Goal: Navigation & Orientation: Find specific page/section

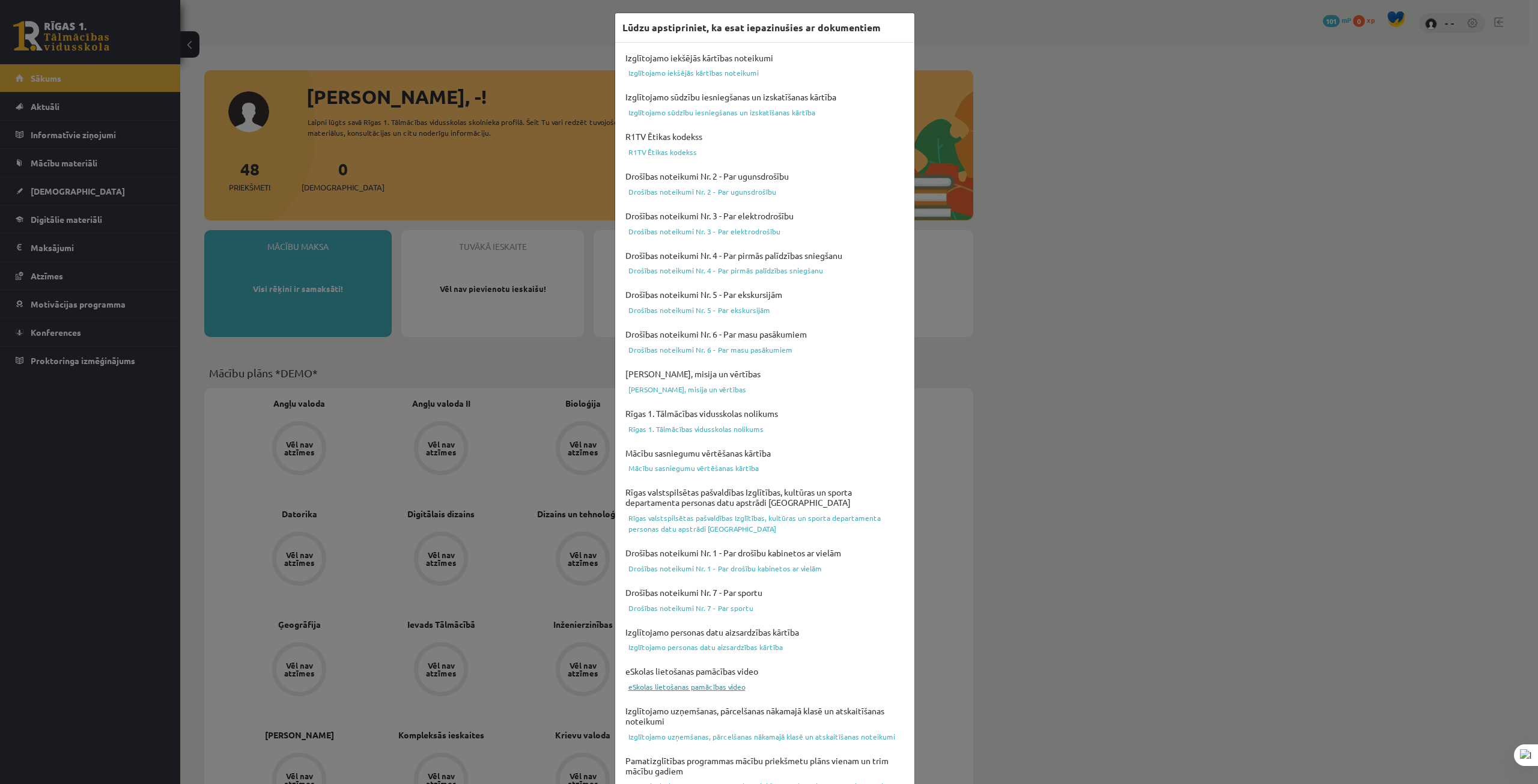
scroll to position [81, 0]
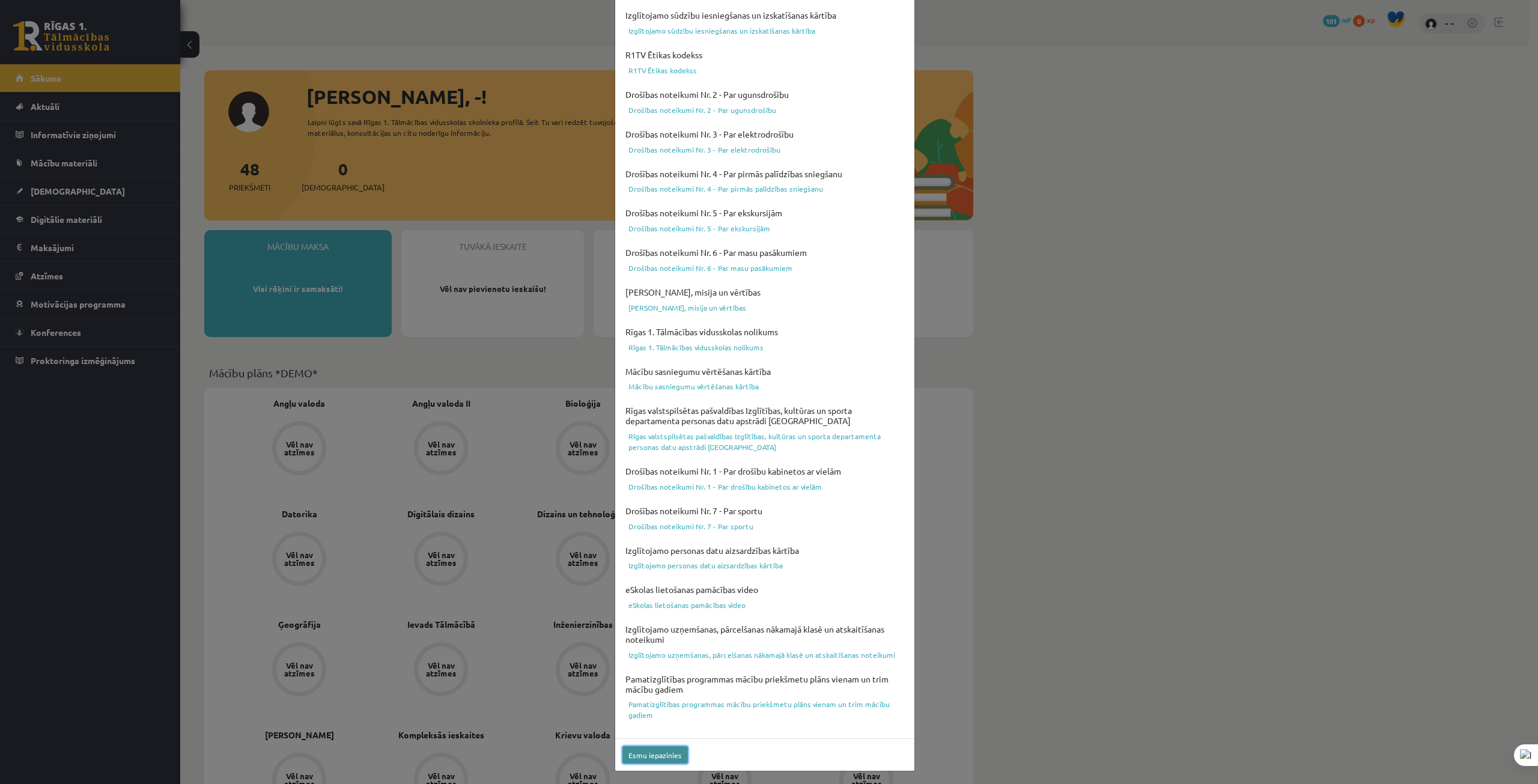
click at [666, 751] on button "Esmu iepazinies" at bounding box center [655, 754] width 65 height 18
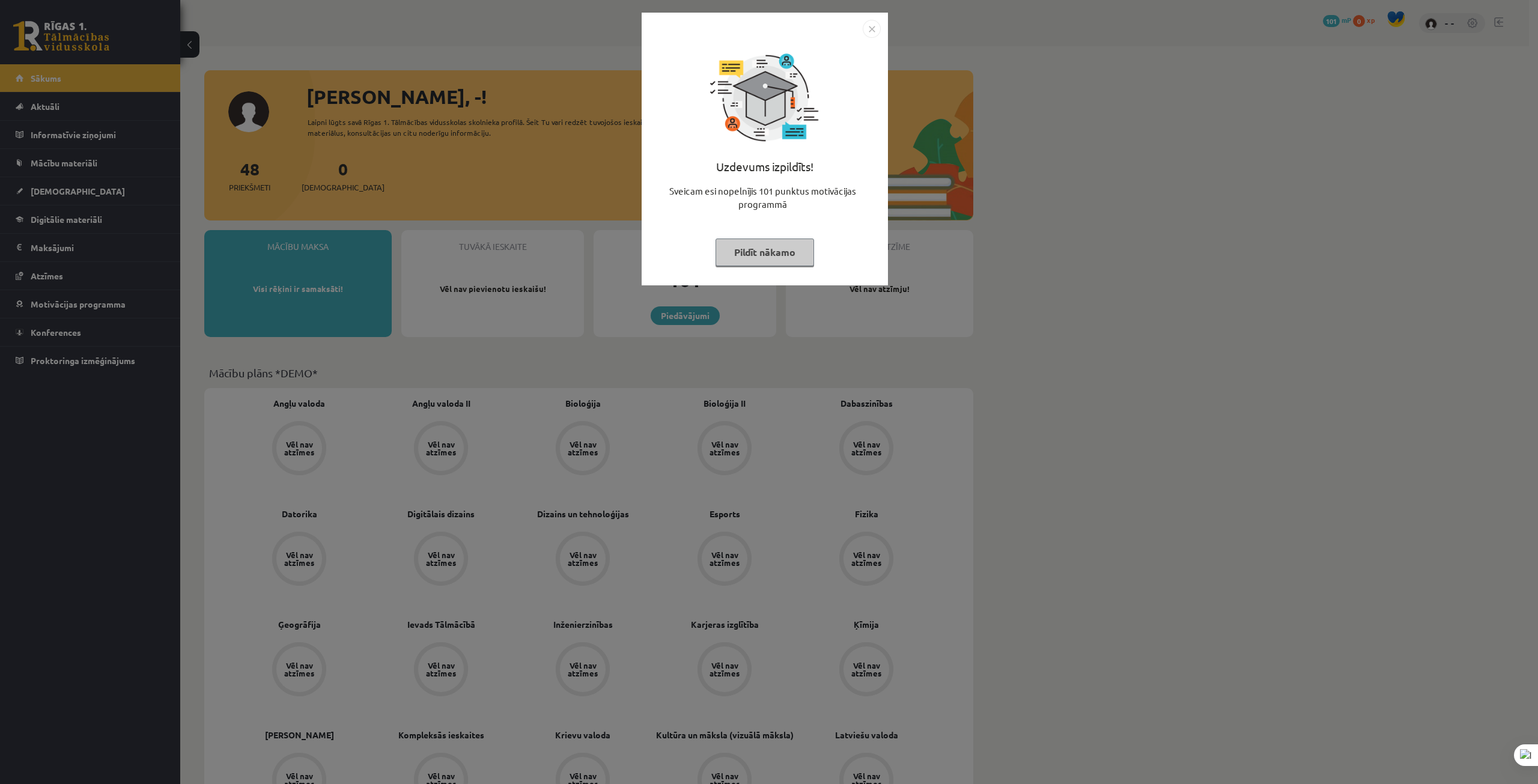
click at [877, 23] on img "Close" at bounding box center [872, 28] width 18 height 18
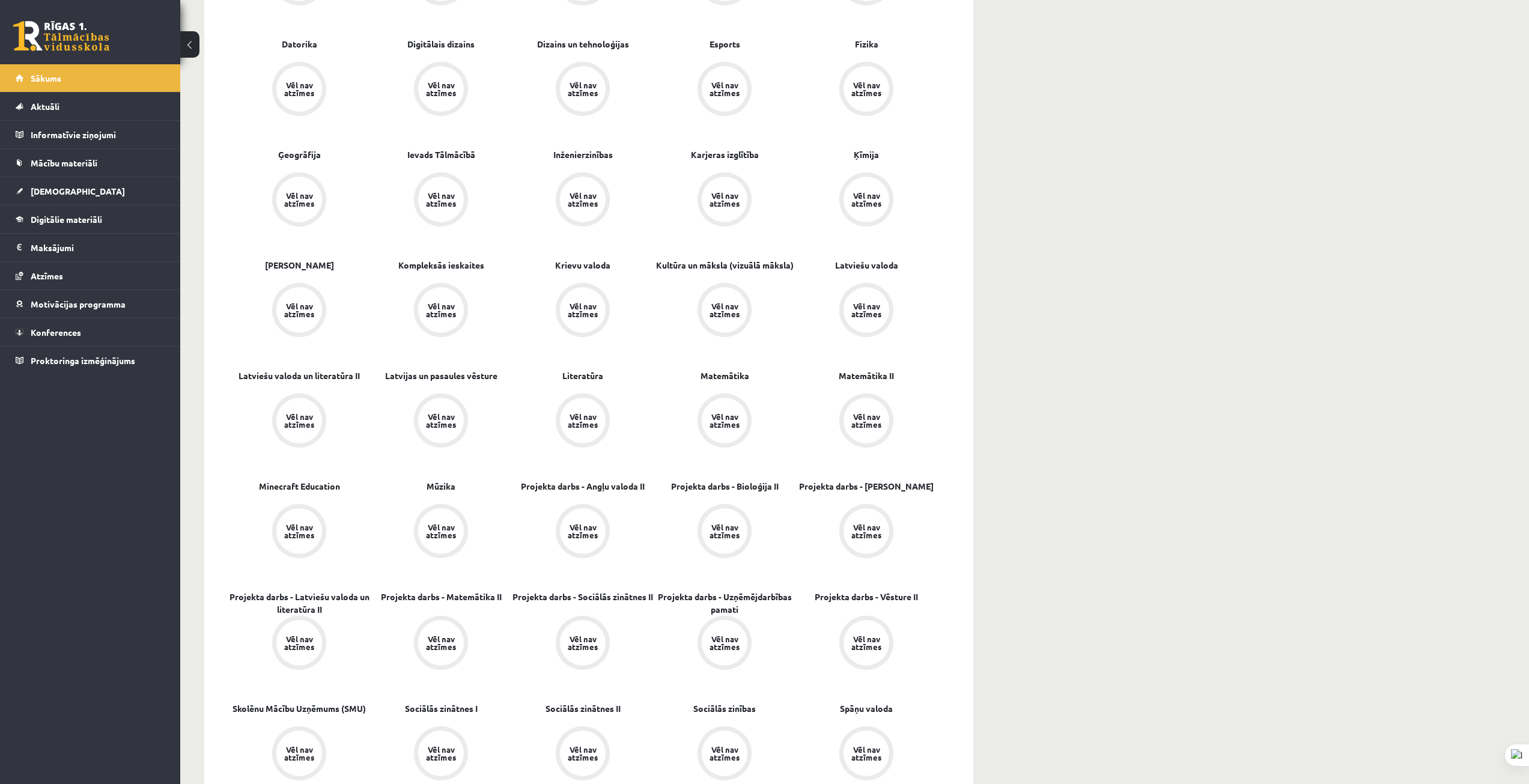
scroll to position [109, 0]
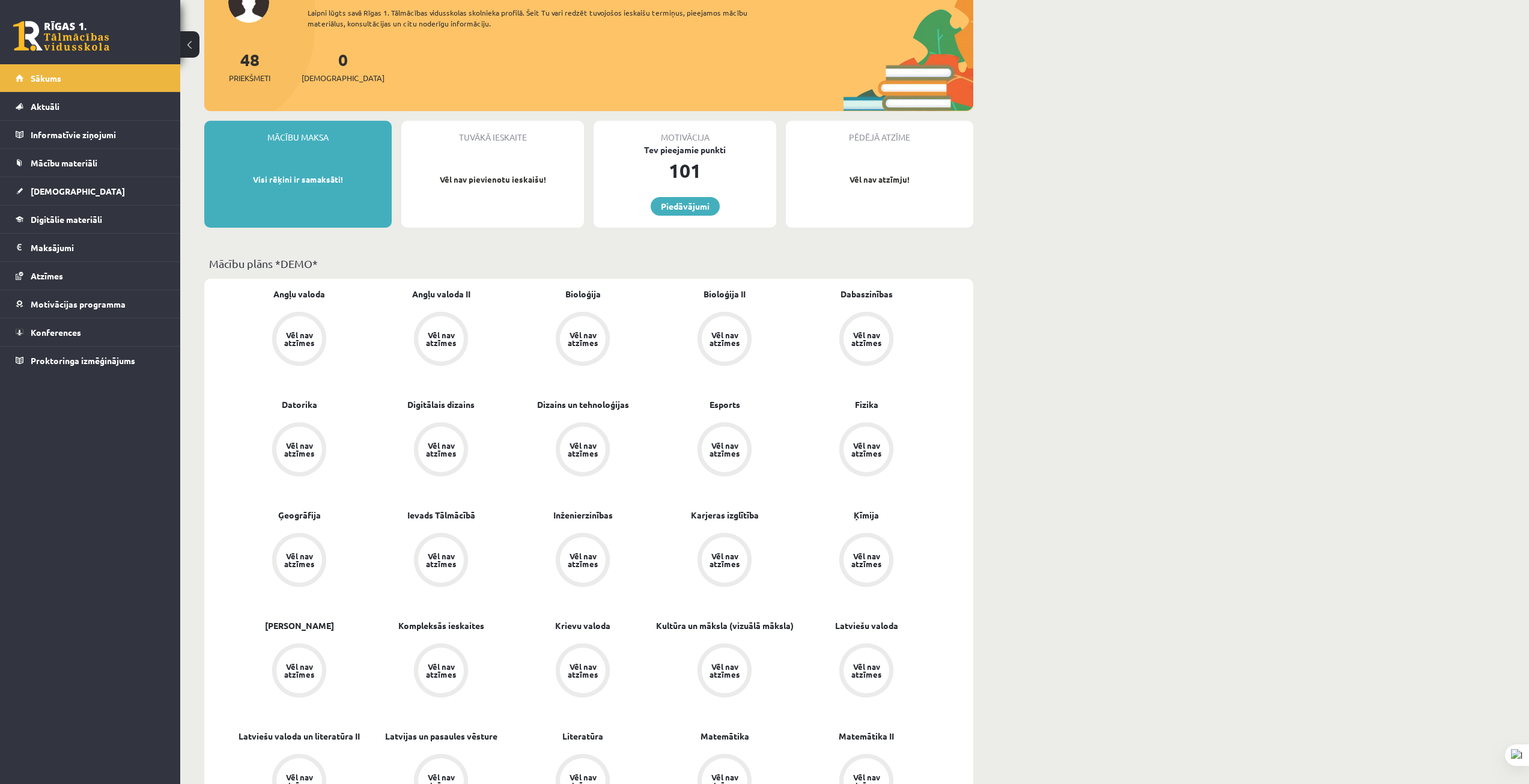
click at [310, 348] on div "Vēl nav atzīmes" at bounding box center [299, 339] width 46 height 46
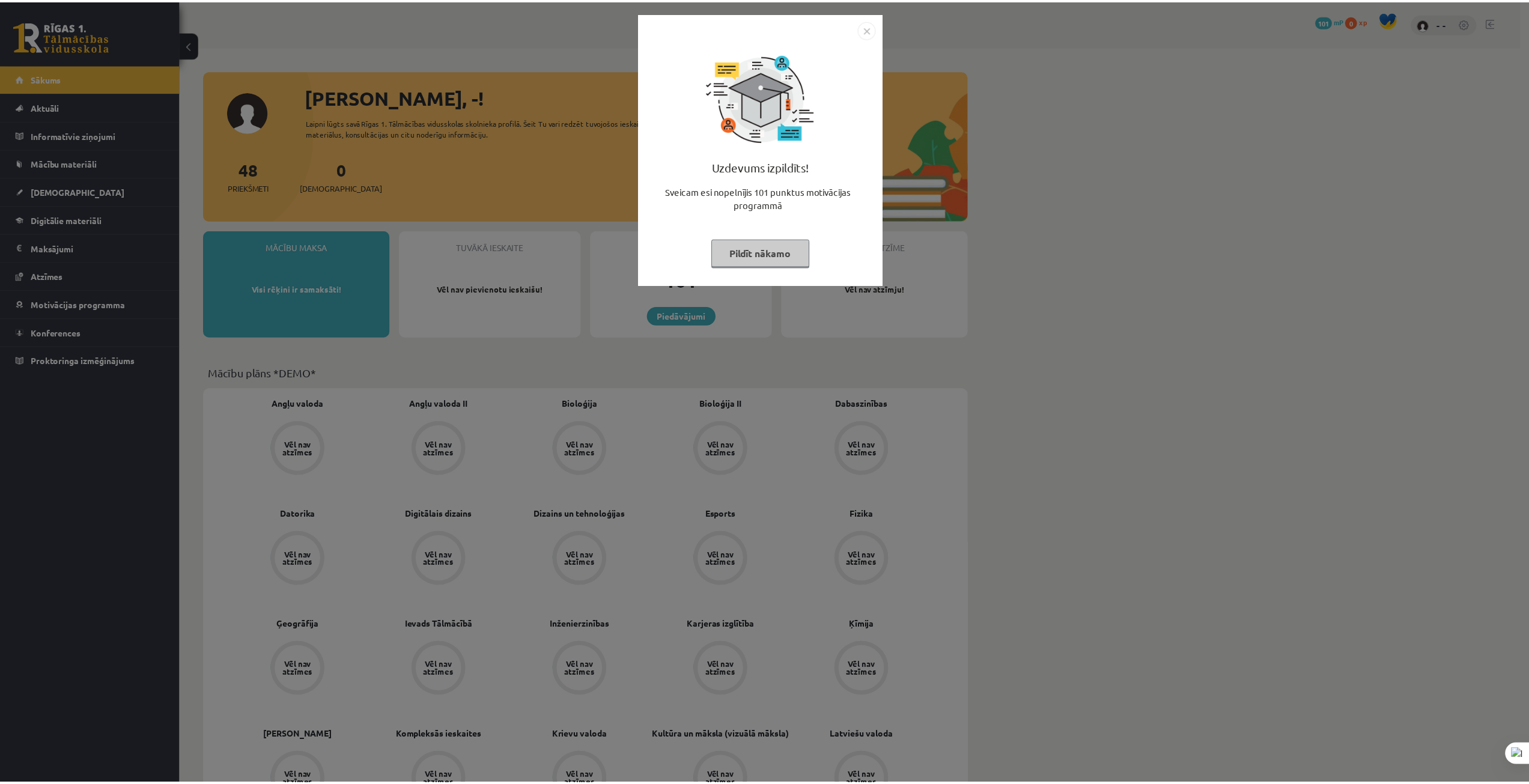
scroll to position [109, 0]
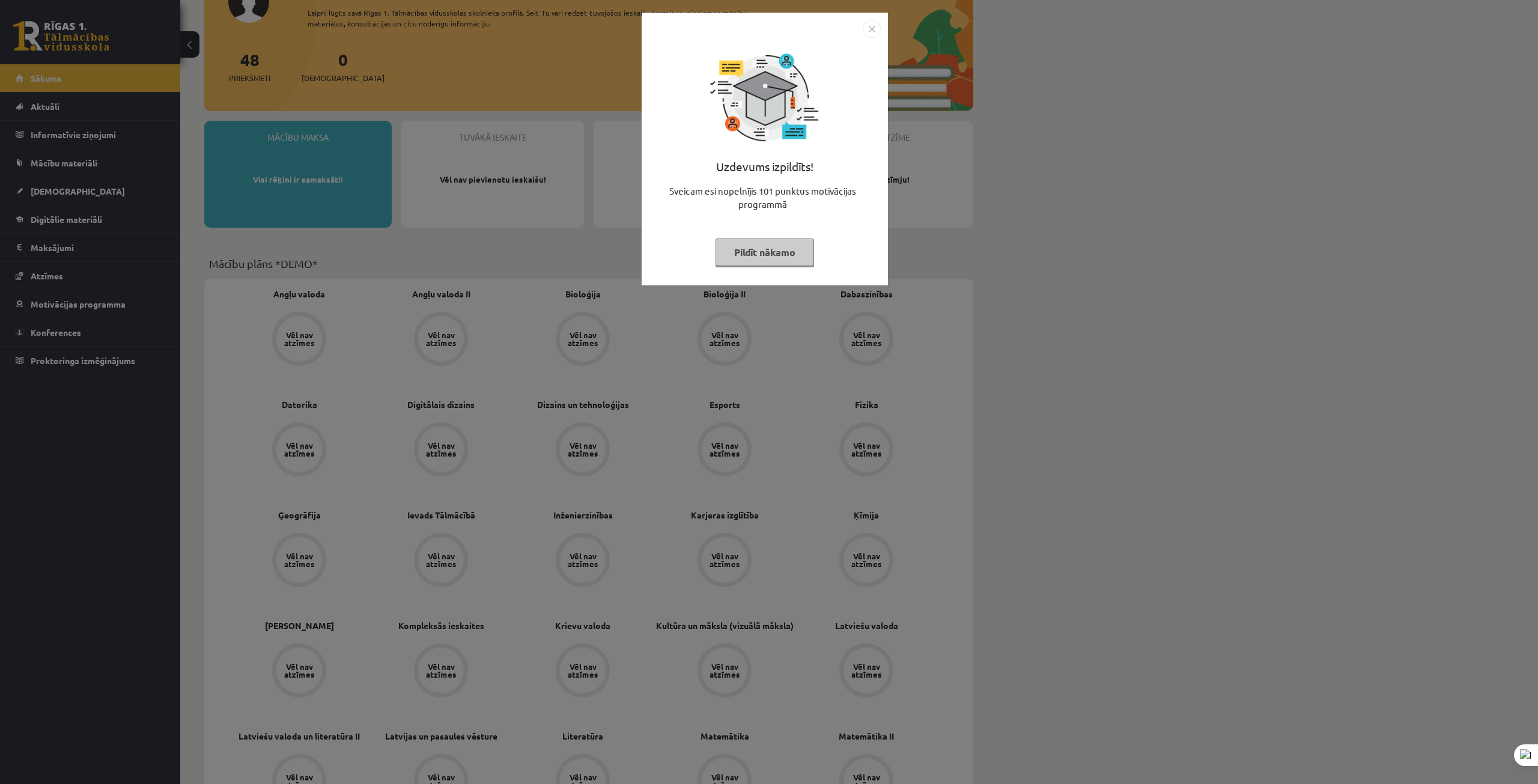
click at [871, 31] on img "Close" at bounding box center [872, 28] width 18 height 18
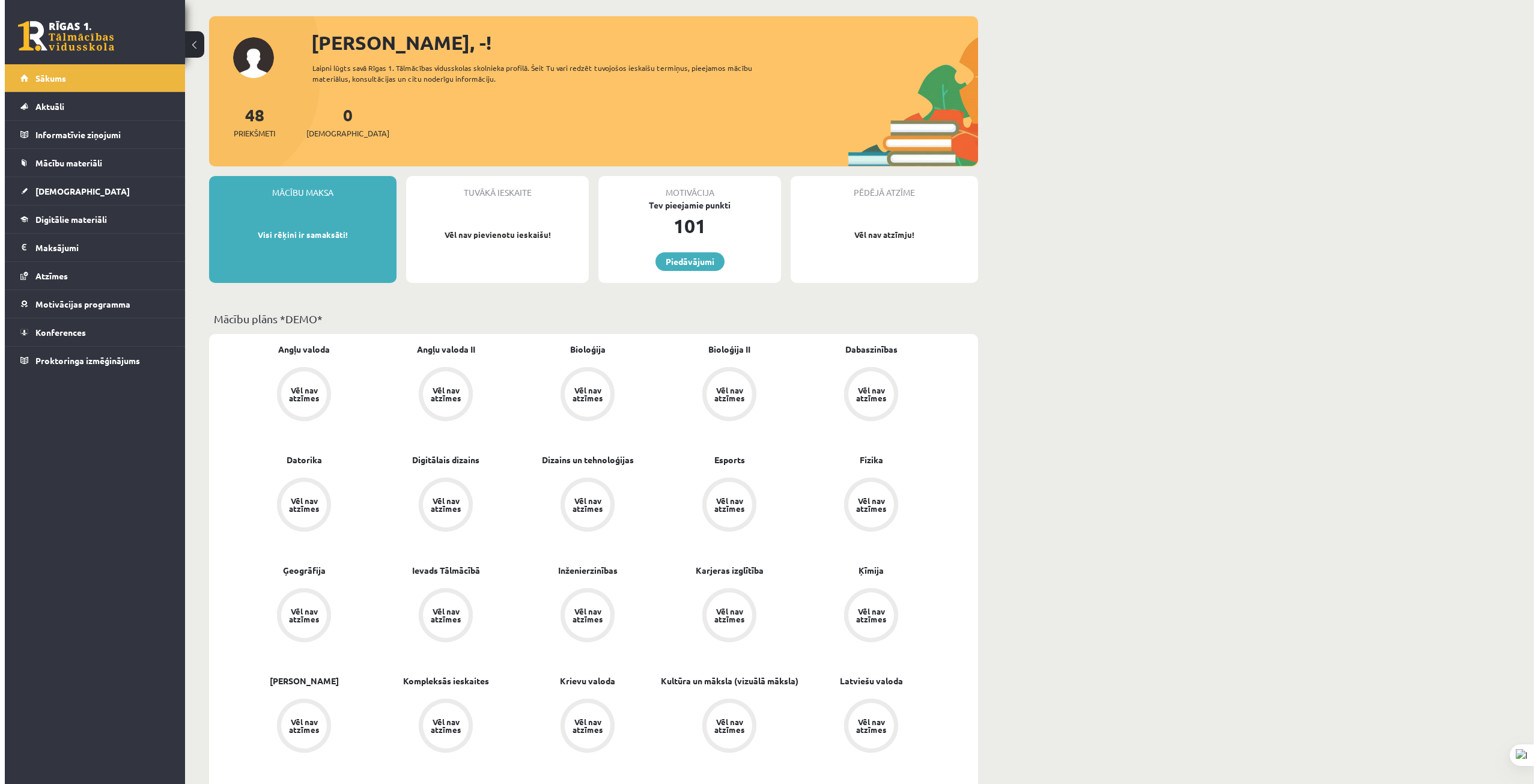
scroll to position [0, 0]
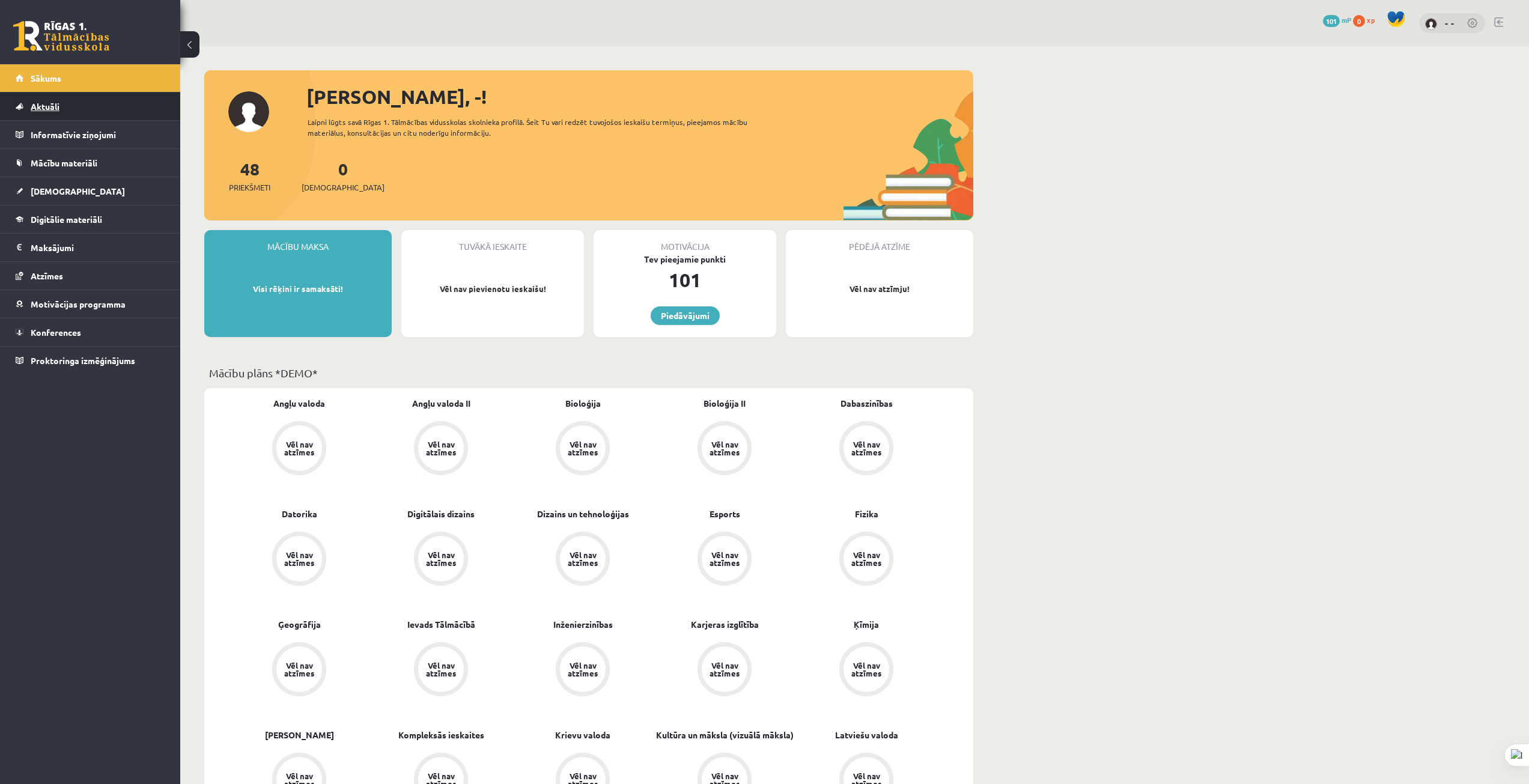
click at [41, 98] on link "Aktuāli" at bounding box center [90, 106] width 149 height 28
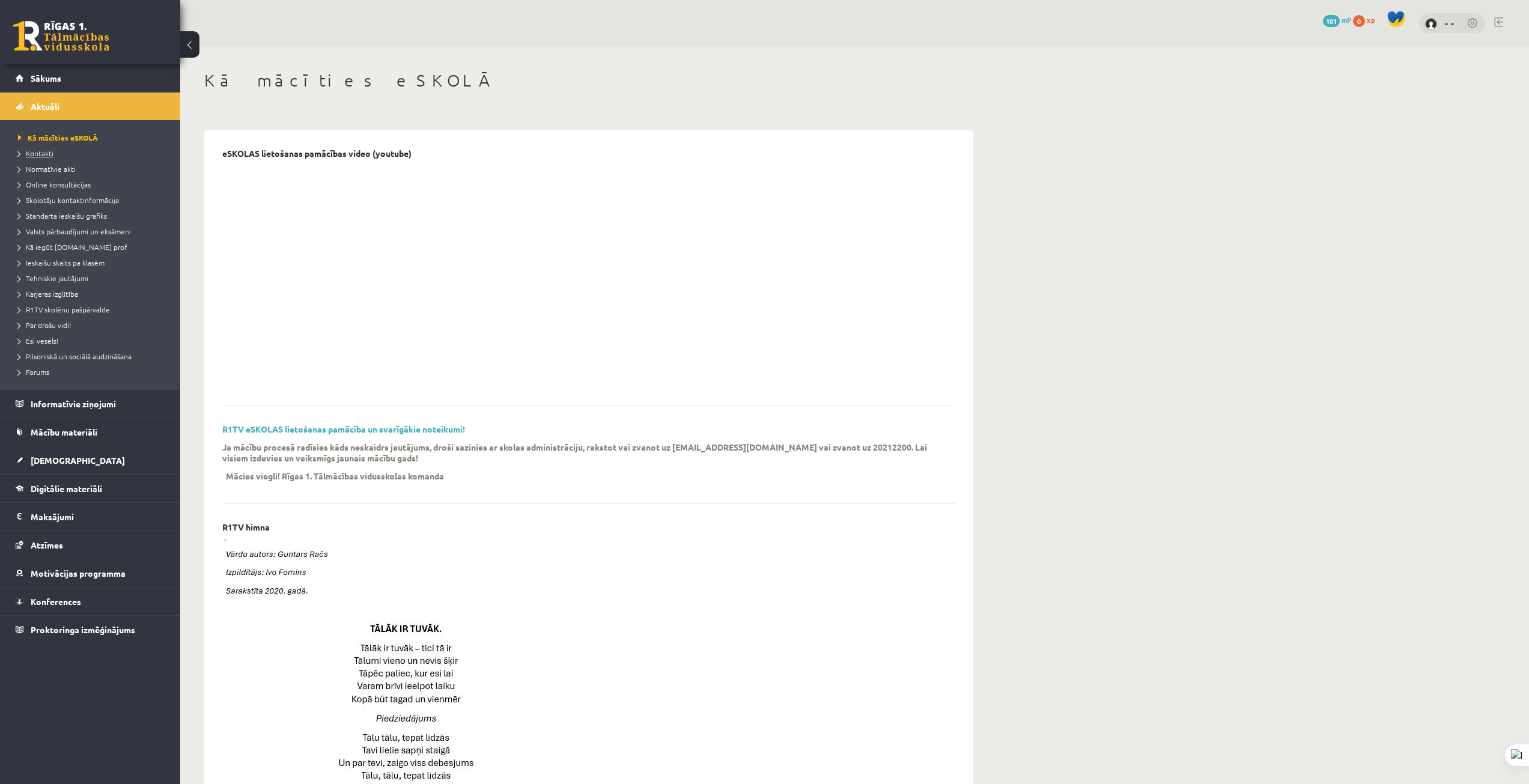
click at [34, 158] on link "Kontakti" at bounding box center [92, 153] width 150 height 11
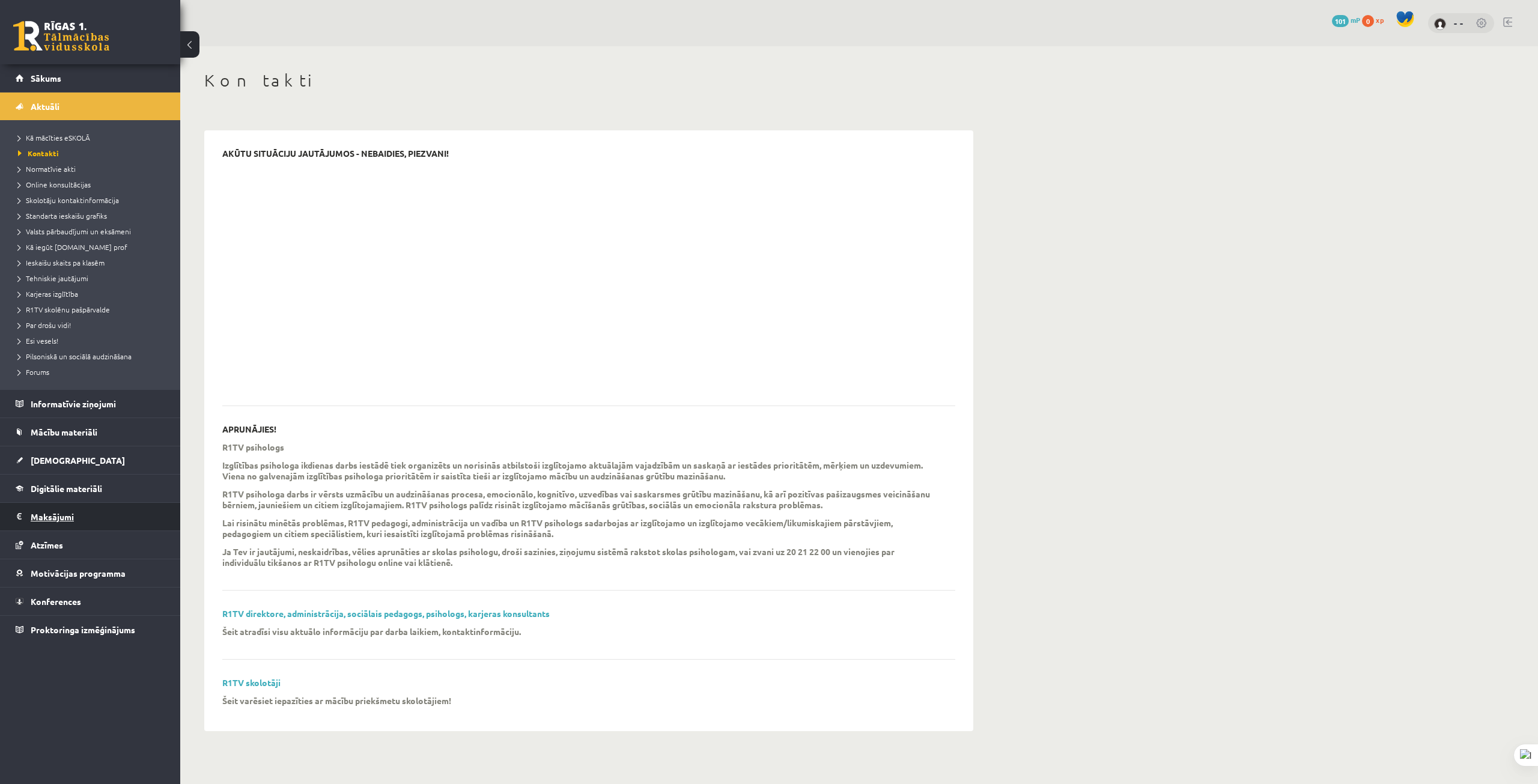
click at [89, 520] on legend "Maksājumi 0" at bounding box center [98, 516] width 135 height 28
